Goal: Task Accomplishment & Management: Manage account settings

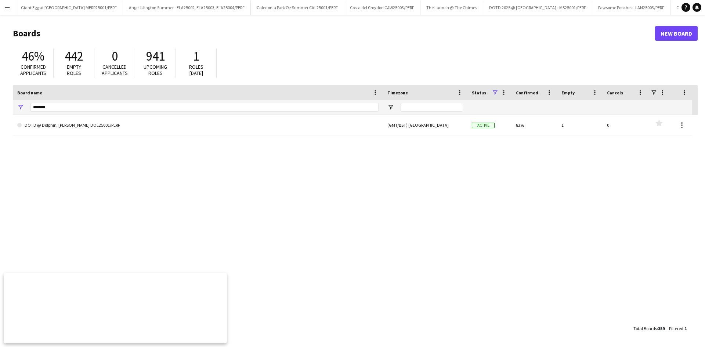
click at [76, 102] on div "*******" at bounding box center [204, 107] width 348 height 15
click at [82, 109] on input "*******" at bounding box center [204, 107] width 348 height 9
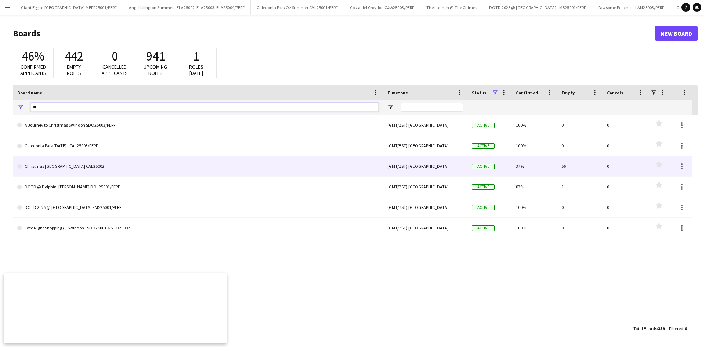
type input "*"
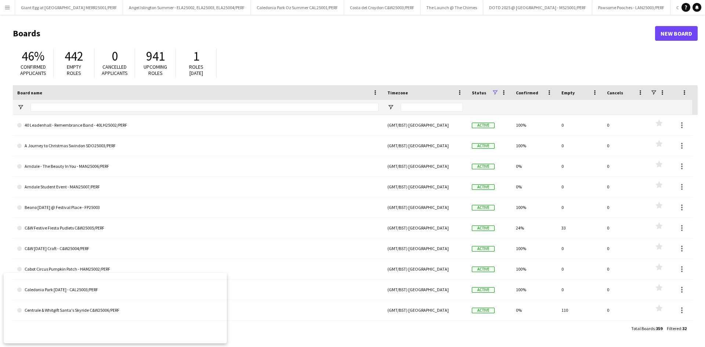
click at [14, 8] on button "Menu" at bounding box center [7, 7] width 15 height 15
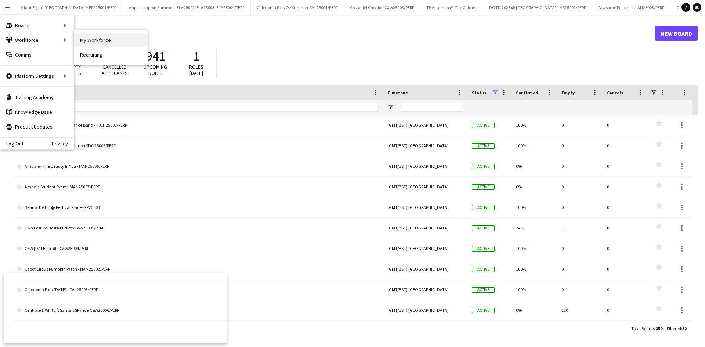
click at [98, 45] on link "My Workforce" at bounding box center [110, 40] width 73 height 15
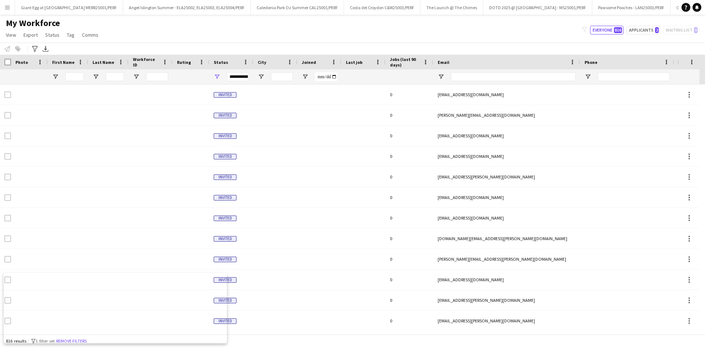
click at [9, 4] on app-icon "Menu" at bounding box center [7, 7] width 6 height 6
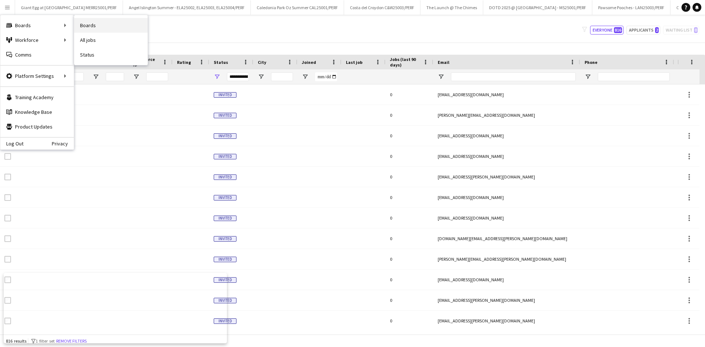
click at [117, 25] on link "Boards" at bounding box center [110, 25] width 73 height 15
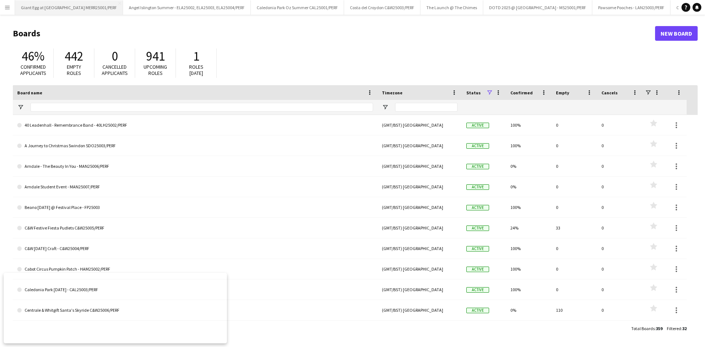
click at [15, 10] on button "Giant Egg at [GEOGRAPHIC_DATA] MERR25001/PERF Close" at bounding box center [69, 7] width 108 height 14
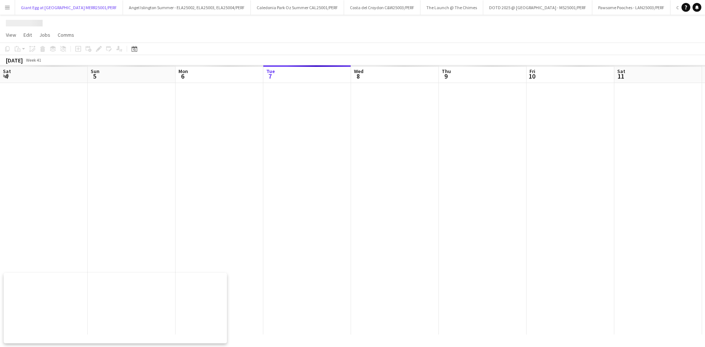
scroll to position [0, 175]
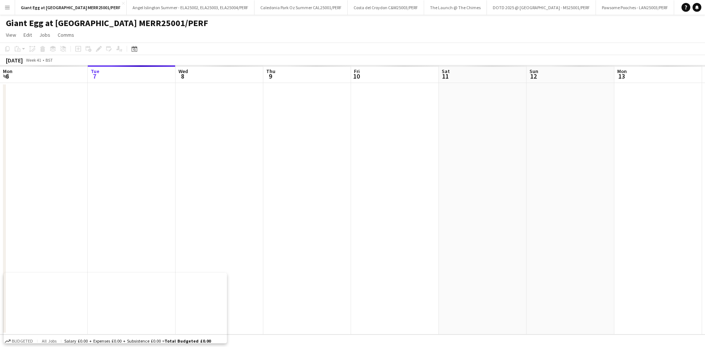
click at [7, 12] on button "Menu" at bounding box center [7, 7] width 15 height 15
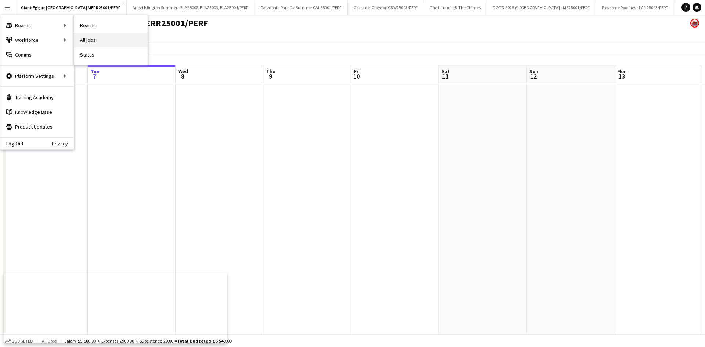
click at [97, 40] on link "All jobs" at bounding box center [110, 40] width 73 height 15
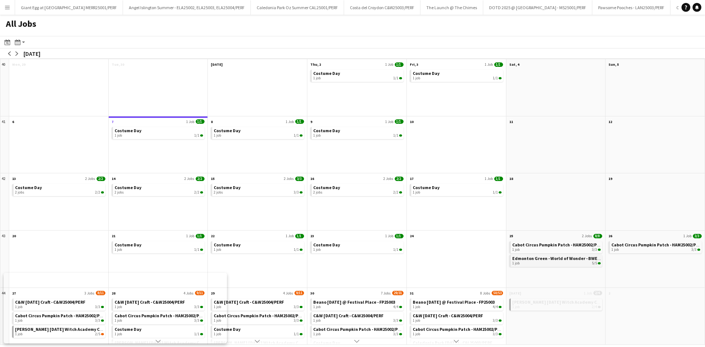
click at [539, 259] on span "Edmonton Green - World of Wonder - BWED25001/PERF" at bounding box center [567, 259] width 111 height 6
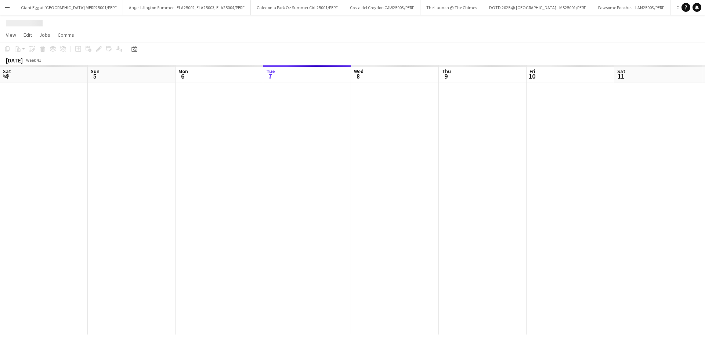
scroll to position [0, 325]
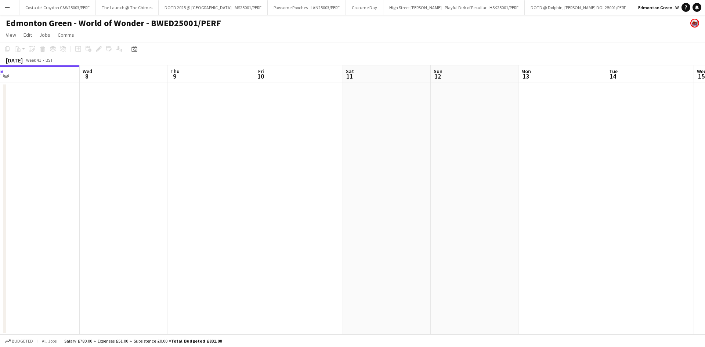
drag, startPoint x: 0, startPoint y: 0, endPoint x: 326, endPoint y: 268, distance: 422.3
click at [312, 271] on app-calendar-viewport "Sat 4 Sun 5 Mon 6 Tue 7 Wed 8 Thu 9 Fri 10 Sat 11 Sun 12 Mon 13 Tue 14 Wed 15 T…" at bounding box center [352, 199] width 705 height 269
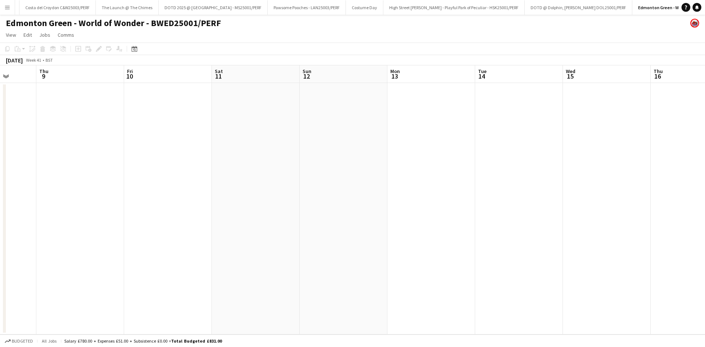
click at [259, 269] on app-calendar-viewport "Mon 6 Tue 7 Wed 8 Thu 9 Fri 10 Sat 11 Sun 12 Mon 13 Tue 14 Wed 15 Thu 16 Fri 17…" at bounding box center [352, 199] width 705 height 269
click at [203, 296] on app-calendar-viewport "Mon 6 Tue 7 Wed 8 Thu 9 Fri 10 Sat 11 Sun 12 Mon 13 Tue 14 Wed 15 Thu 16 Fri 17…" at bounding box center [352, 199] width 705 height 269
drag, startPoint x: 298, startPoint y: 292, endPoint x: 206, endPoint y: 289, distance: 92.2
click at [203, 290] on app-calendar-viewport "Wed 8 Thu 9 Fri 10 Sat 11 Sun 12 Mon 13 Tue 14 Wed 15 Thu 16 Fri 17 Sat 18 Sun …" at bounding box center [352, 199] width 705 height 269
click at [321, 274] on app-calendar-viewport "Sun 12 Mon 13 Tue 14 Wed 15 Thu 16 Fri 17 Sat 18 Sun 19 Mon 20 Tue 21 Wed 22 Th…" at bounding box center [352, 199] width 705 height 269
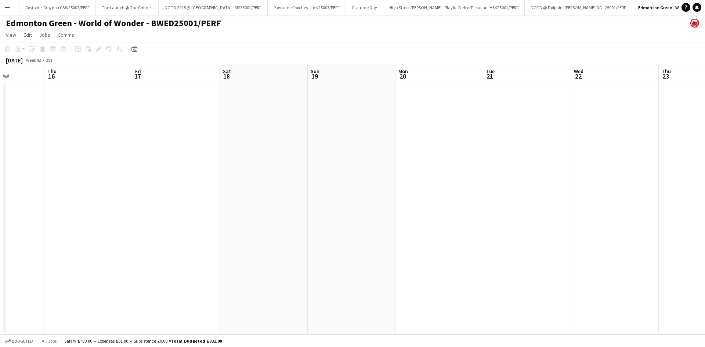
drag, startPoint x: 352, startPoint y: 260, endPoint x: 287, endPoint y: 251, distance: 65.5
click at [272, 254] on app-calendar-viewport "Sun 12 Mon 13 Tue 14 Wed 15 Thu 16 Fri 17 Sat 18 Sun 19 Mon 20 Tue 21 Wed 22 Th…" at bounding box center [352, 199] width 705 height 269
drag, startPoint x: 372, startPoint y: 245, endPoint x: 275, endPoint y: 237, distance: 97.9
click at [275, 238] on app-calendar-viewport "Tue 14 Wed 15 Thu 16 Fri 17 Sat 18 Sun 19 Mon 20 Tue 21 Wed 22 Thu 23 Fri 24 Sa…" at bounding box center [352, 199] width 705 height 269
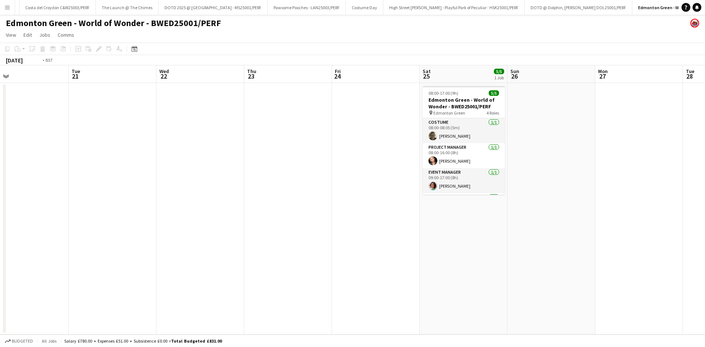
drag, startPoint x: 514, startPoint y: 224, endPoint x: 406, endPoint y: 225, distance: 107.9
click at [406, 228] on app-calendar-viewport "Thu 16 Fri 17 Sat 18 Sun 19 Mon 20 Tue 21 Wed 22 Thu 23 Fri 24 Sat 25 5/5 1 Job…" at bounding box center [352, 199] width 705 height 269
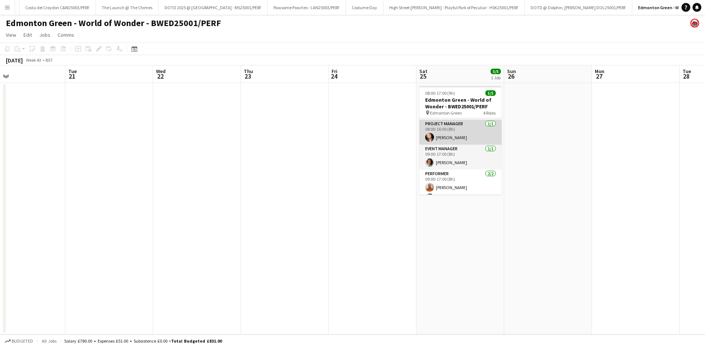
scroll to position [34, 0]
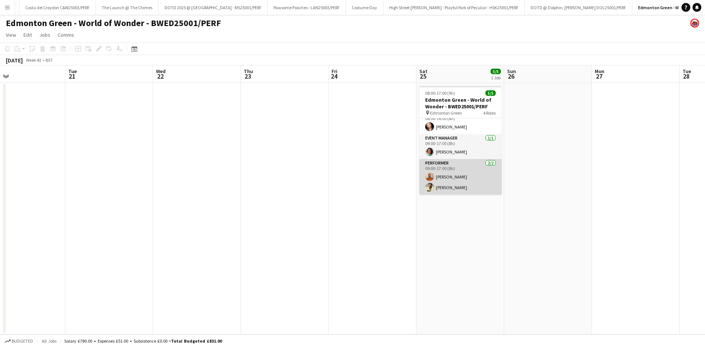
click at [460, 176] on app-card-role "Performer 2/2 09:00-17:00 (8h) Elliot Liburd Monique Muzariri" at bounding box center [460, 177] width 82 height 36
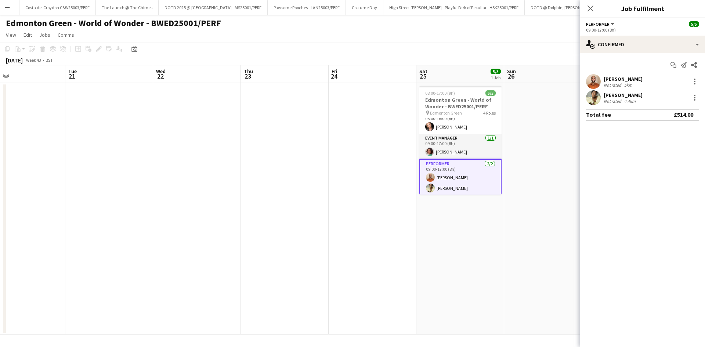
click at [614, 78] on div "Elliot Liburd" at bounding box center [623, 79] width 39 height 7
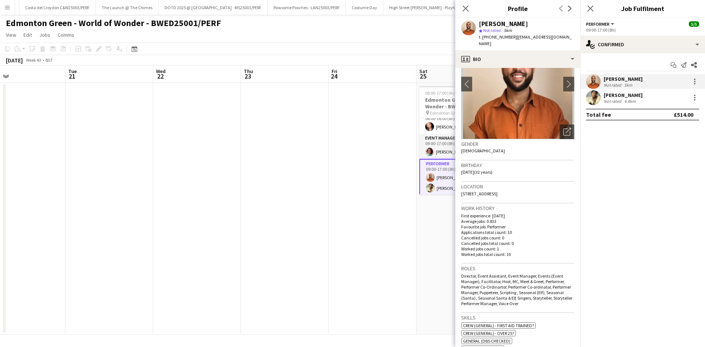
scroll to position [0, 0]
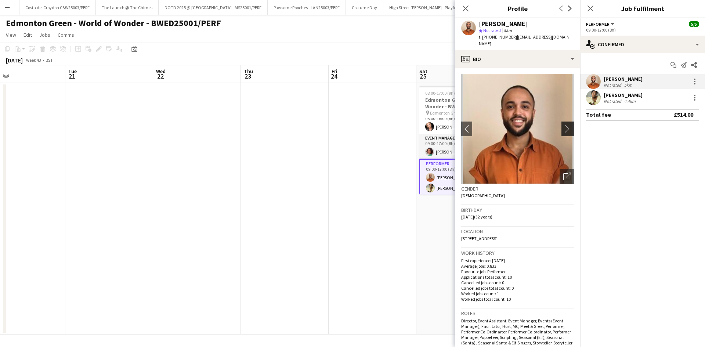
click at [563, 125] on app-icon "chevron-right" at bounding box center [568, 129] width 11 height 8
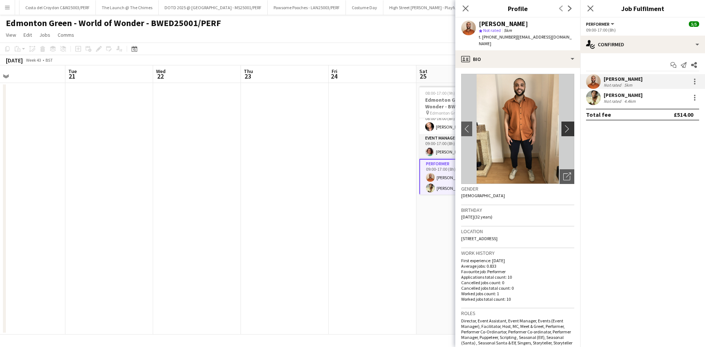
click at [563, 125] on app-icon "chevron-right" at bounding box center [568, 129] width 11 height 8
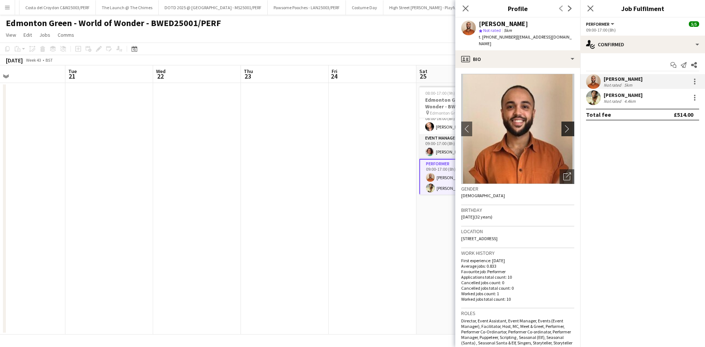
click at [563, 125] on app-icon "chevron-right" at bounding box center [568, 129] width 11 height 8
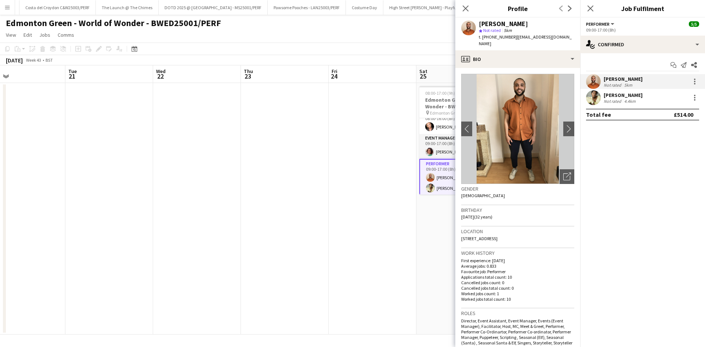
click at [440, 191] on app-card-role "Performer 2/2 09:00-17:00 (8h) Elliot Liburd Monique Muzariri" at bounding box center [460, 177] width 82 height 37
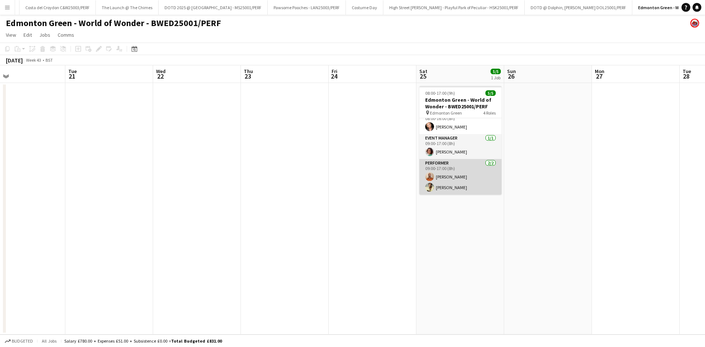
click at [440, 191] on app-card-role "Performer 2/2 09:00-17:00 (8h) Elliot Liburd Monique Muzariri" at bounding box center [460, 177] width 82 height 36
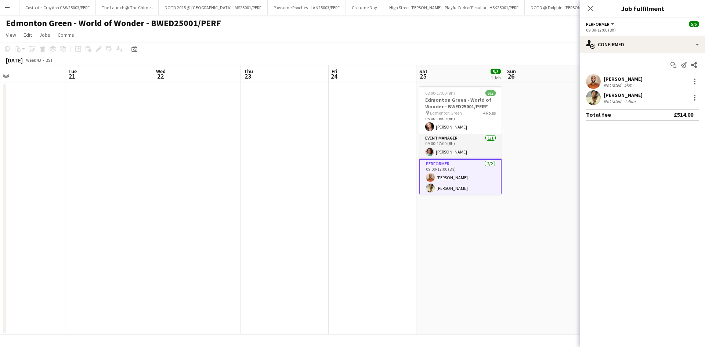
click at [594, 99] on app-user-avatar at bounding box center [593, 97] width 15 height 15
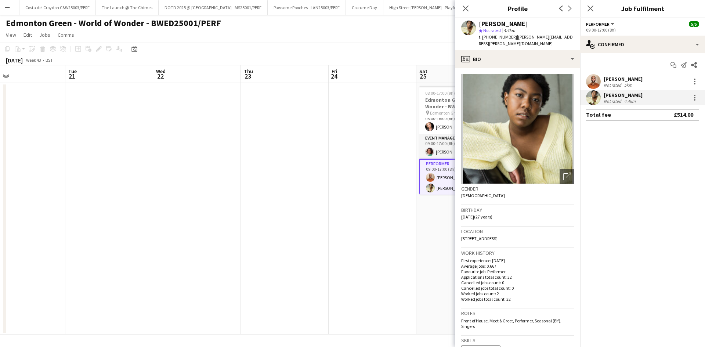
click at [518, 94] on img at bounding box center [517, 129] width 113 height 110
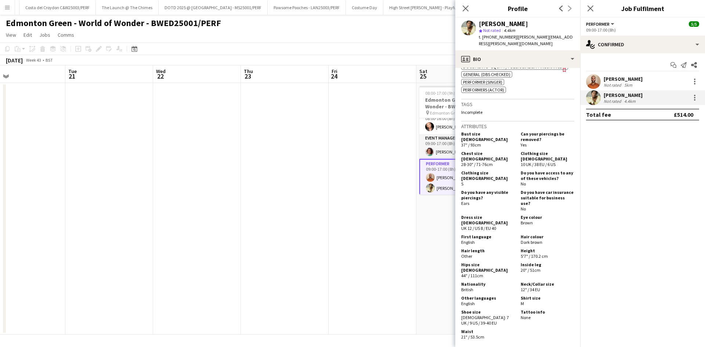
scroll to position [330, 0]
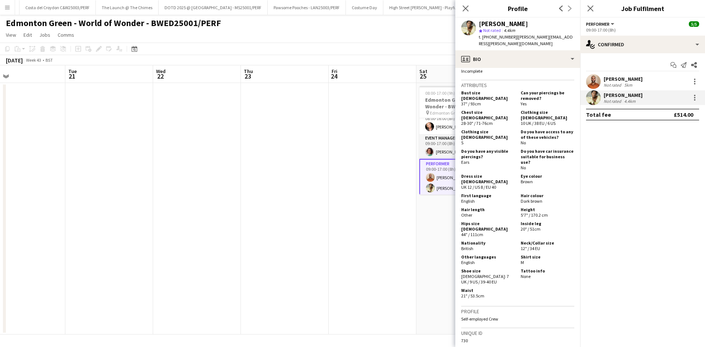
click at [586, 86] on div "Elliot Liburd Not rated 5km" at bounding box center [642, 81] width 125 height 15
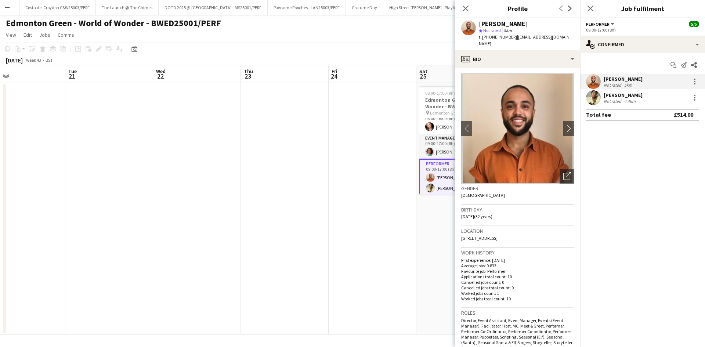
scroll to position [0, 0]
click at [563, 125] on app-icon "chevron-right" at bounding box center [568, 129] width 11 height 8
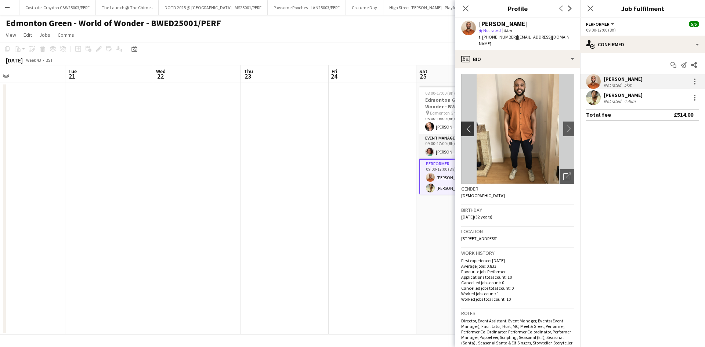
click at [470, 125] on app-icon "chevron-left" at bounding box center [466, 129] width 11 height 8
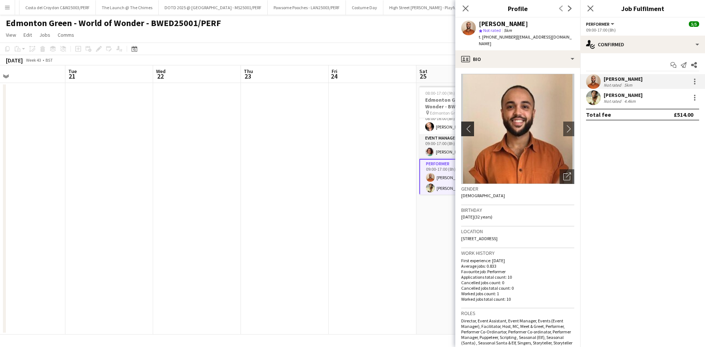
click at [470, 125] on app-icon "chevron-left" at bounding box center [466, 129] width 11 height 8
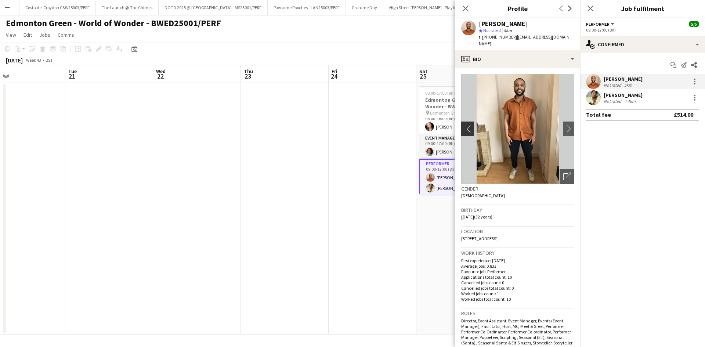
click at [470, 125] on app-icon "chevron-left" at bounding box center [466, 129] width 11 height 8
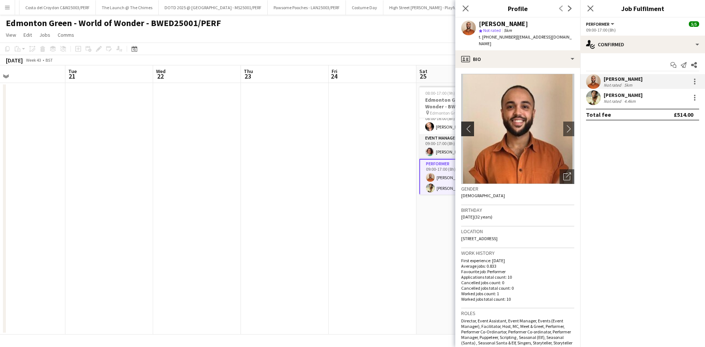
click at [470, 125] on app-icon "chevron-left" at bounding box center [466, 129] width 11 height 8
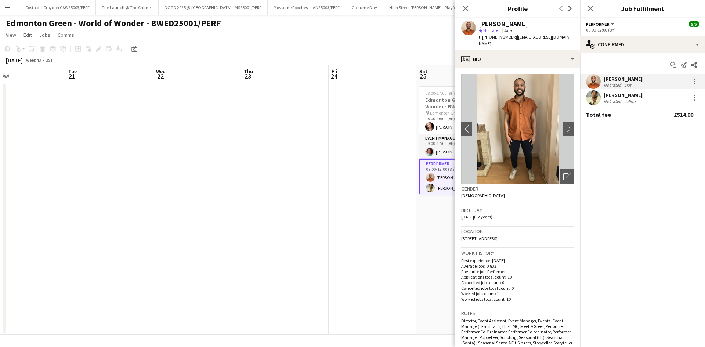
click at [445, 224] on app-date-cell "08:00-17:00 (9h) 5/5 Edmonton Green - World of Wonder - BWED25001/PERF pin Edmo…" at bounding box center [460, 208] width 88 height 251
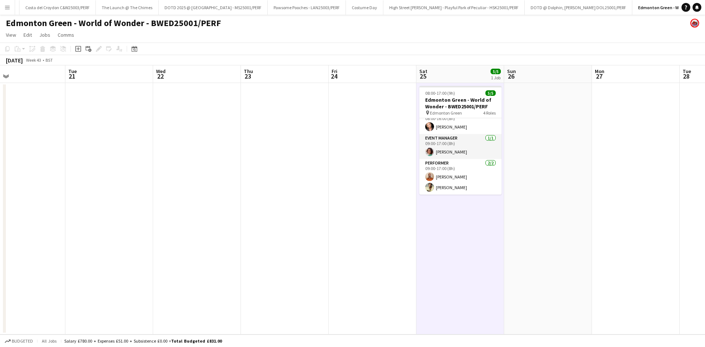
click at [377, 225] on app-date-cell at bounding box center [373, 208] width 88 height 251
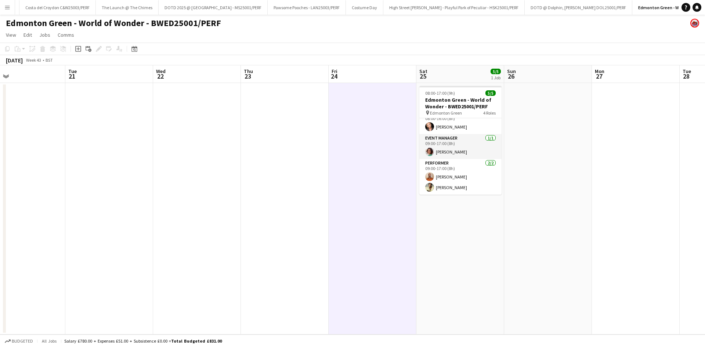
click at [285, 198] on app-date-cell at bounding box center [285, 208] width 88 height 251
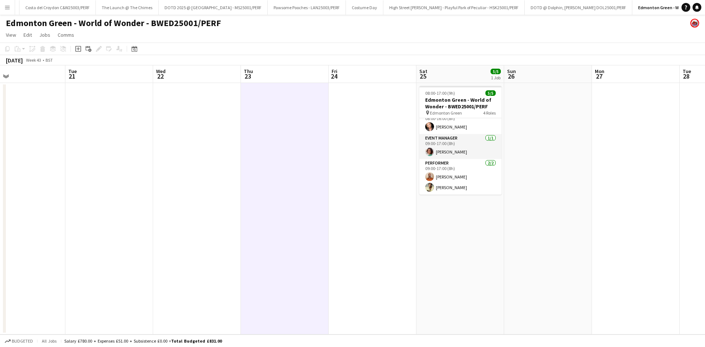
click at [462, 240] on app-date-cell "08:00-17:00 (9h) 5/5 Edmonton Green - World of Wonder - BWED25001/PERF pin Edmo…" at bounding box center [460, 208] width 88 height 251
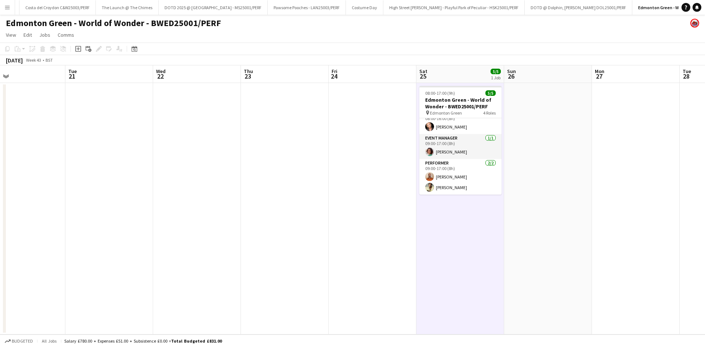
click at [544, 175] on app-date-cell at bounding box center [548, 208] width 88 height 251
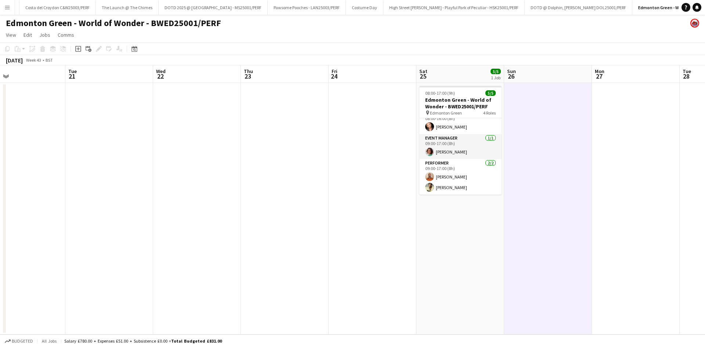
click at [459, 234] on app-date-cell "08:00-17:00 (9h) 5/5 Edmonton Green - World of Wonder - BWED25001/PERF pin Edmo…" at bounding box center [460, 208] width 88 height 251
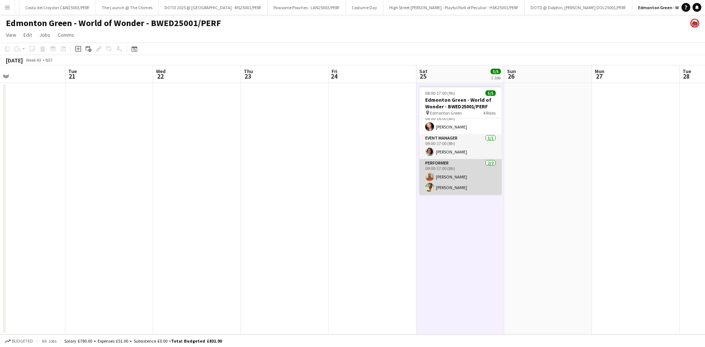
click at [449, 175] on app-card-role "Performer 2/2 09:00-17:00 (8h) Elliot Liburd Monique Muzariri" at bounding box center [460, 177] width 82 height 36
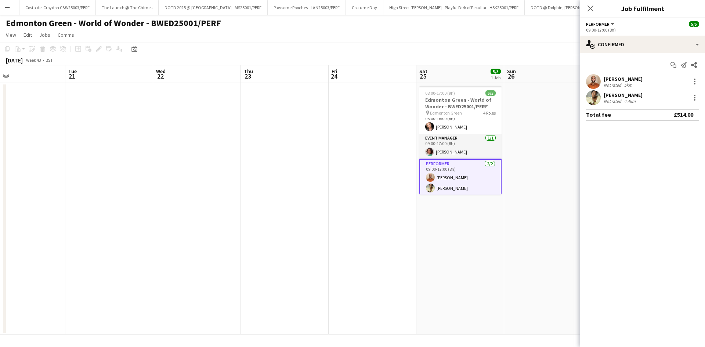
click at [613, 79] on div "Elliot Liburd" at bounding box center [623, 79] width 39 height 7
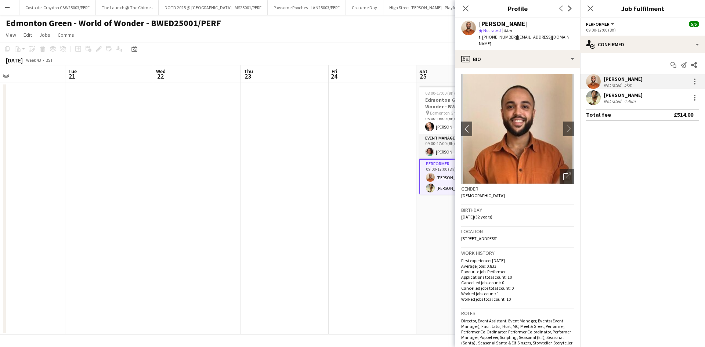
click at [339, 234] on app-date-cell at bounding box center [373, 208] width 88 height 251
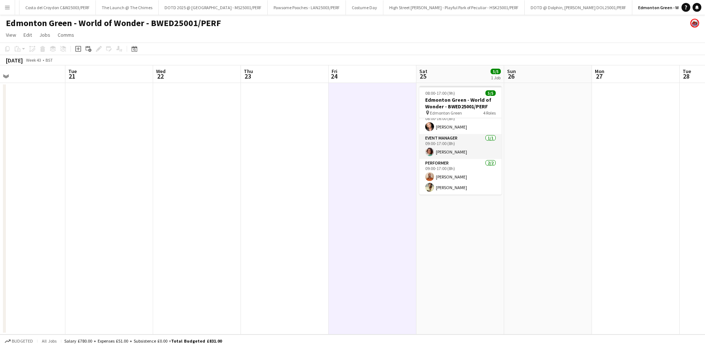
click at [454, 279] on app-date-cell "08:00-17:00 (9h) 5/5 Edmonton Green - World of Wonder - BWED25001/PERF pin Edmo…" at bounding box center [460, 208] width 88 height 251
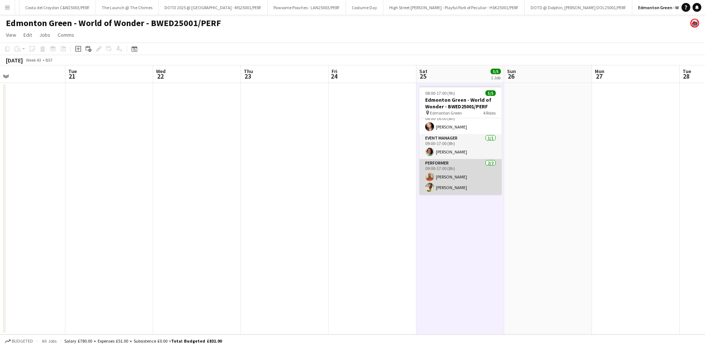
click at [460, 190] on app-card-role "Performer 2/2 09:00-17:00 (8h) Elliot Liburd Monique Muzariri" at bounding box center [460, 177] width 82 height 36
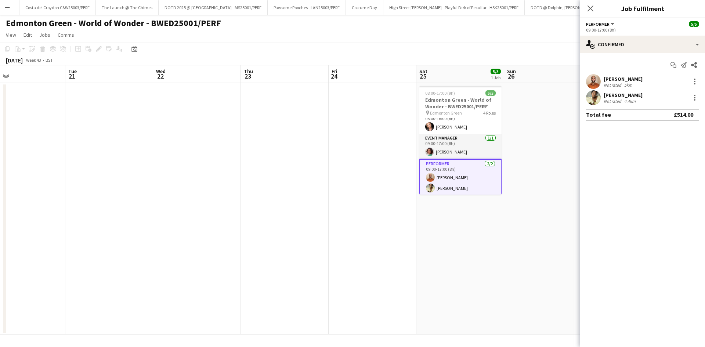
click at [629, 93] on div "Monique Muzariri" at bounding box center [623, 95] width 39 height 7
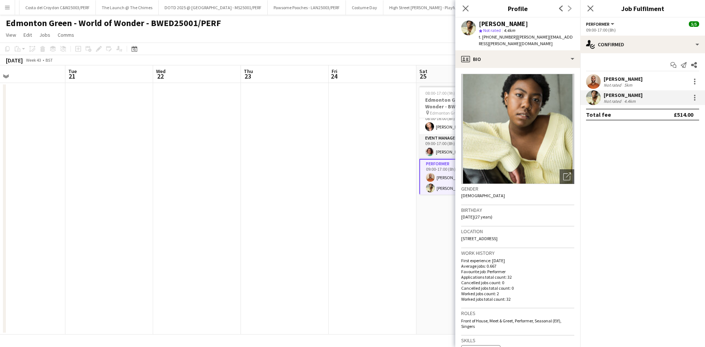
click at [426, 226] on app-date-cell "08:00-17:00 (9h) 5/5 Edmonton Green - World of Wonder - BWED25001/PERF pin Edmo…" at bounding box center [460, 208] width 88 height 251
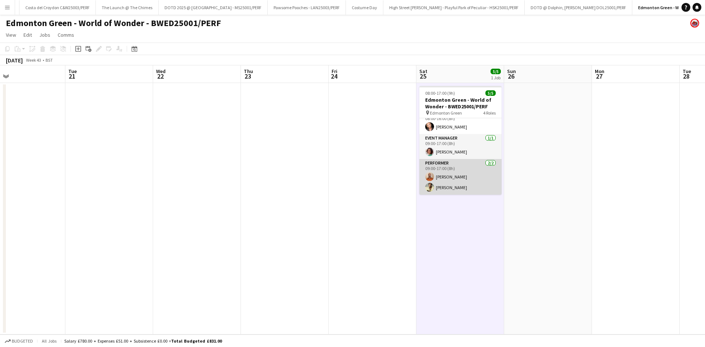
click at [466, 178] on app-card-role "Performer 2/2 09:00-17:00 (8h) Elliot Liburd Monique Muzariri" at bounding box center [460, 177] width 82 height 36
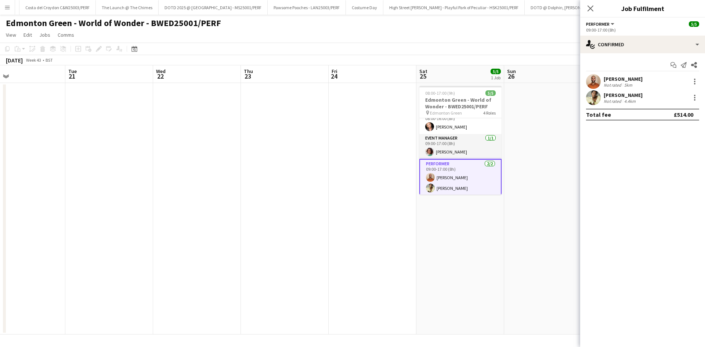
click at [609, 80] on div "Elliot Liburd" at bounding box center [623, 79] width 39 height 7
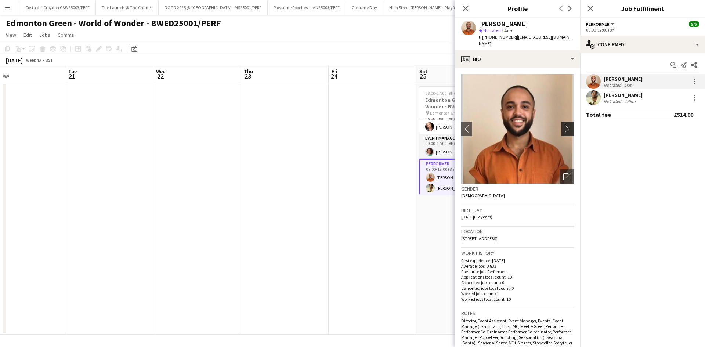
click at [563, 125] on app-icon "chevron-right" at bounding box center [568, 129] width 11 height 8
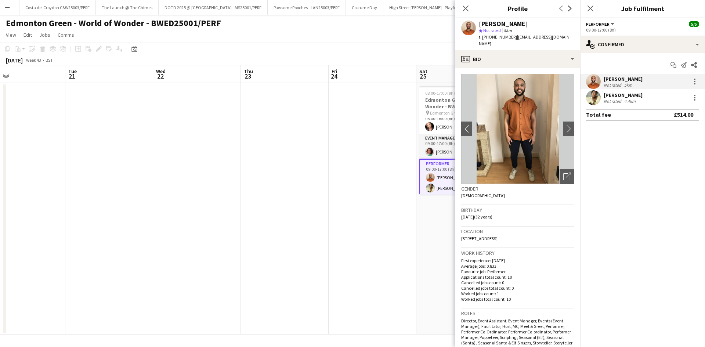
click at [435, 191] on app-card-role "Performer 2/2 09:00-17:00 (8h) Elliot Liburd Monique Muzariri" at bounding box center [460, 177] width 82 height 37
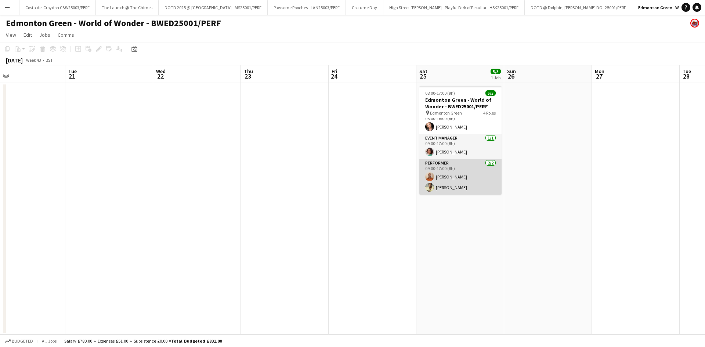
click at [435, 191] on app-card-role "Performer 2/2 09:00-17:00 (8h) Elliot Liburd Monique Muzariri" at bounding box center [460, 177] width 82 height 36
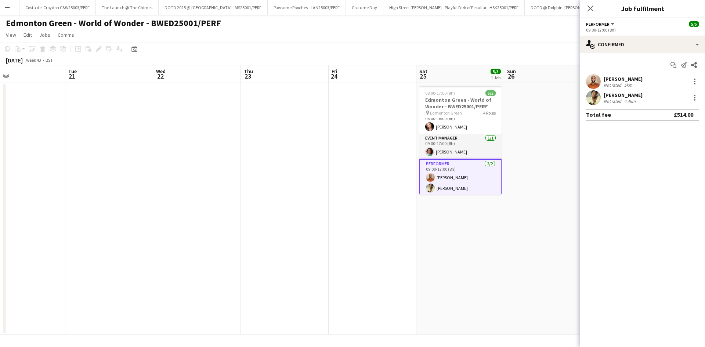
click at [593, 96] on app-user-avatar at bounding box center [593, 97] width 15 height 15
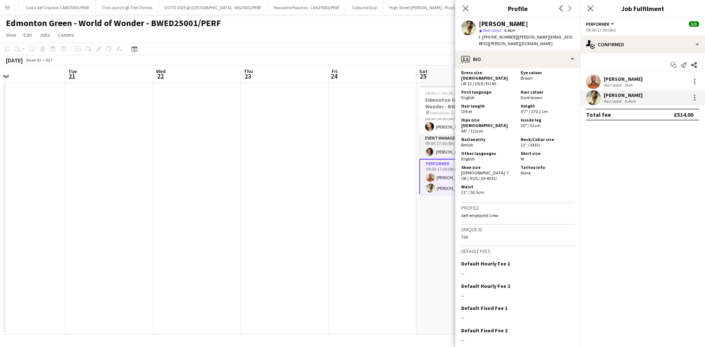
scroll to position [287, 0]
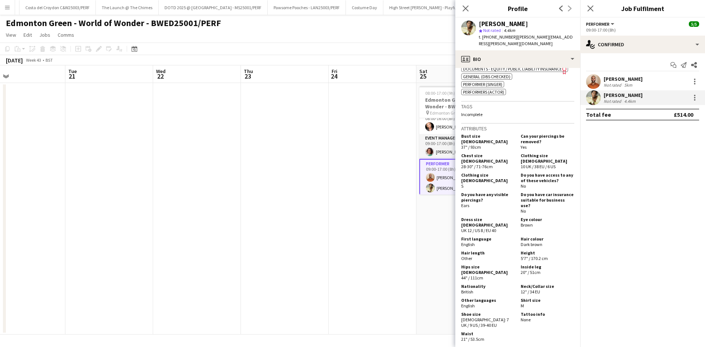
click at [365, 228] on app-date-cell at bounding box center [373, 208] width 88 height 251
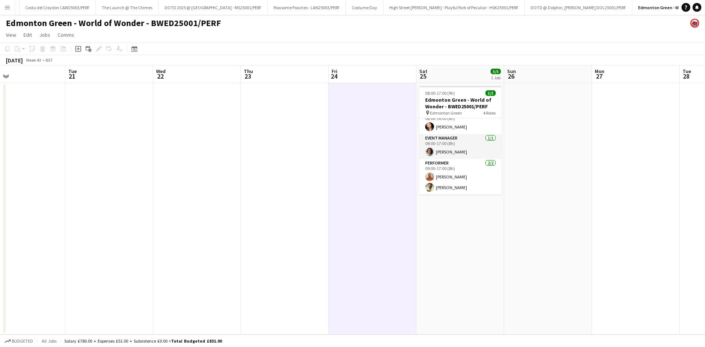
click at [424, 225] on app-date-cell "08:00-17:00 (9h) 5/5 Edmonton Green - World of Wonder - BWED25001/PERF pin Edmo…" at bounding box center [460, 208] width 88 height 251
